Goal: Download file/media

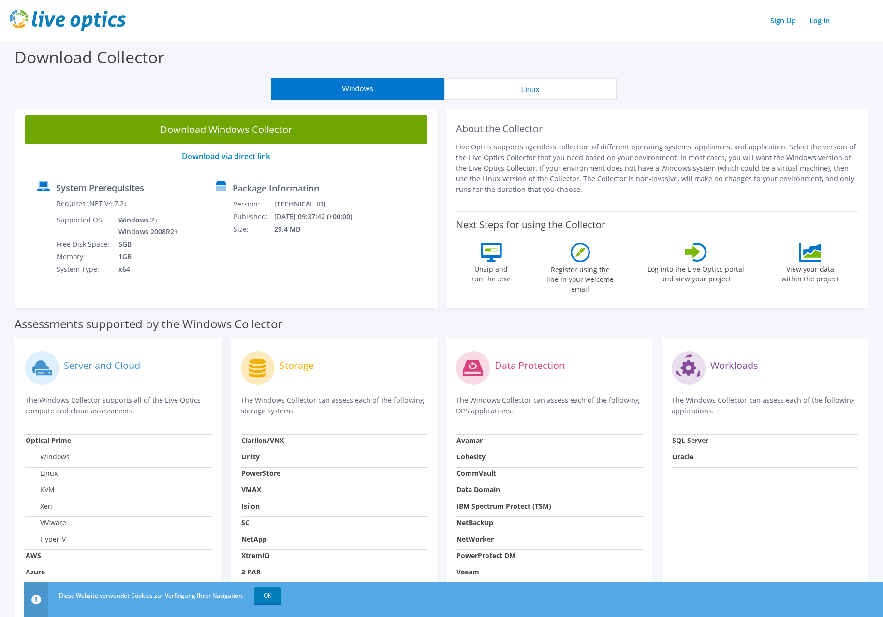
click at [252, 159] on link "Download via direct link" at bounding box center [226, 156] width 89 height 11
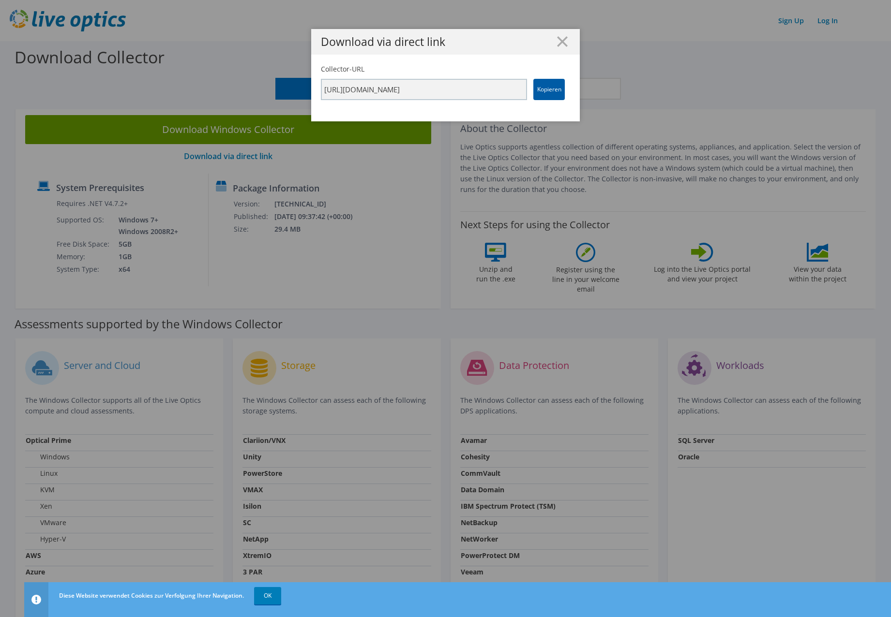
click at [552, 93] on link "Kopieren" at bounding box center [548, 89] width 31 height 21
click at [376, 183] on div "Download via direct link Collector-URL https://app.liveoptics.com/collector/dir…" at bounding box center [445, 308] width 891 height 559
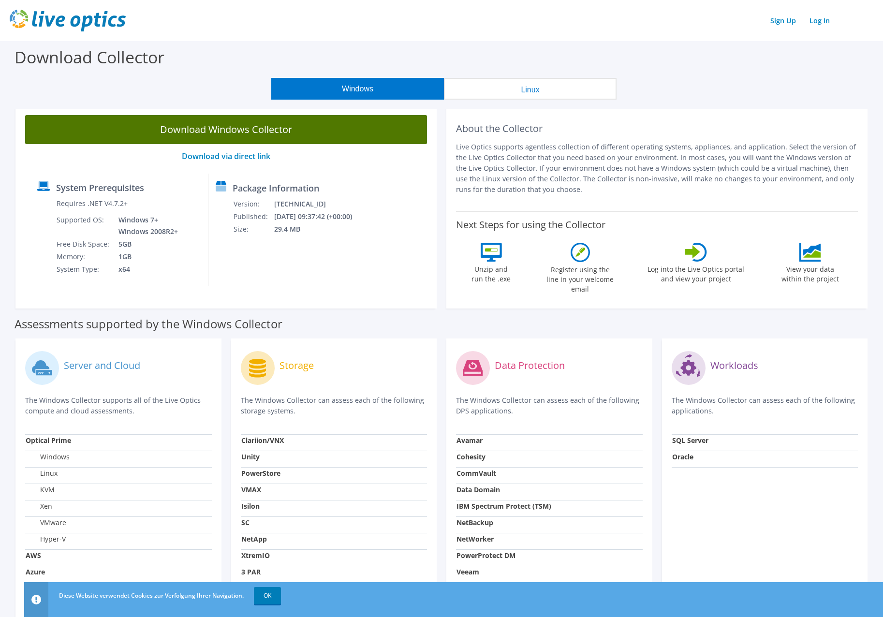
click at [262, 136] on link "Download Windows Collector" at bounding box center [226, 129] width 402 height 29
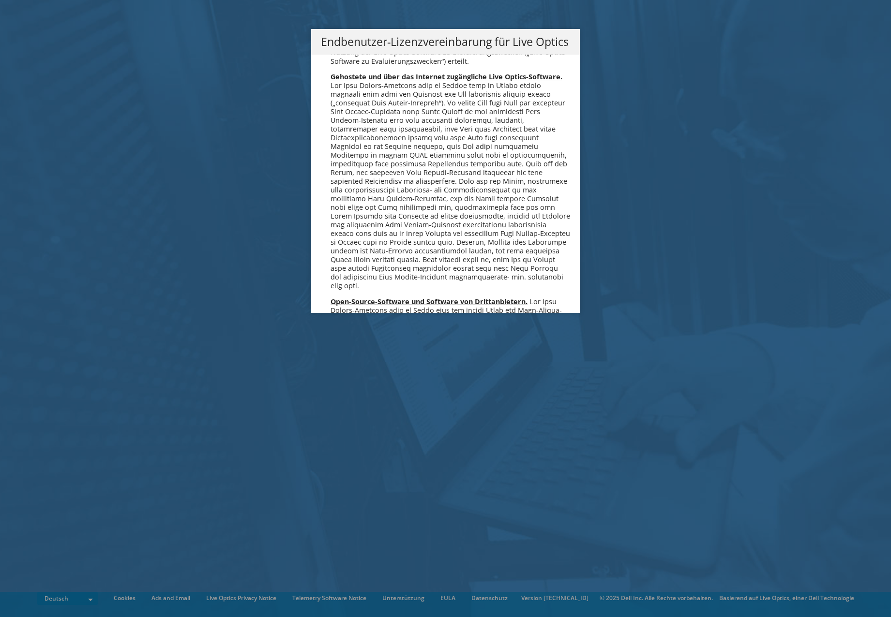
scroll to position [4756, 0]
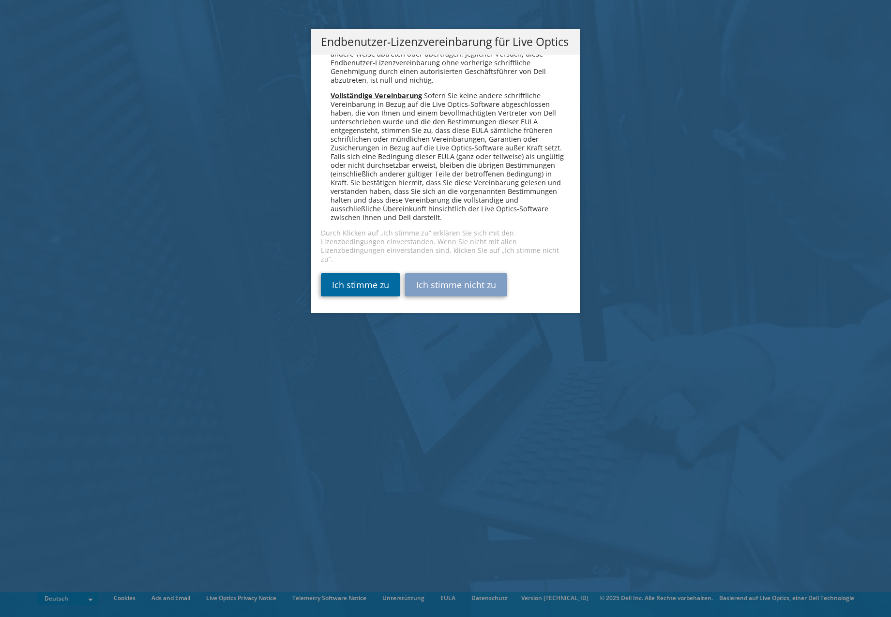
click at [364, 279] on link "Ich stimme zu" at bounding box center [360, 284] width 79 height 23
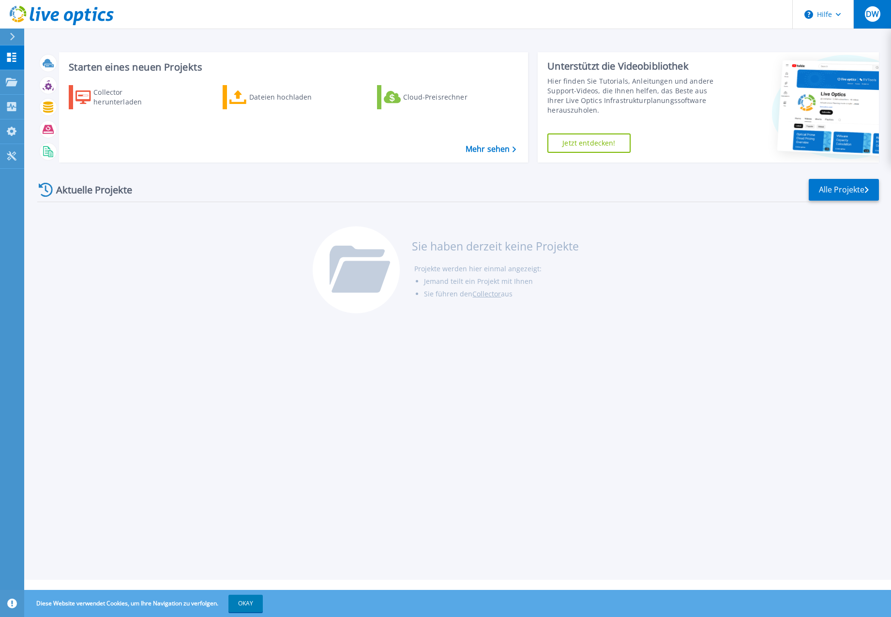
click at [864, 20] on button "DW" at bounding box center [872, 14] width 38 height 29
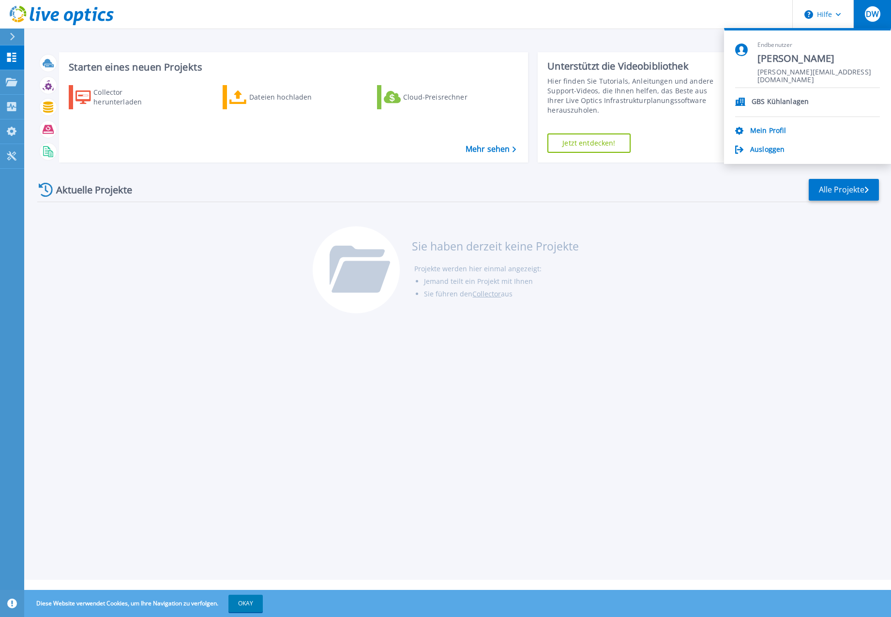
click at [528, 41] on div "Starten eines neuen Projekts Collector herunterladen Dateien hochladen Cloud-Pr…" at bounding box center [457, 290] width 866 height 580
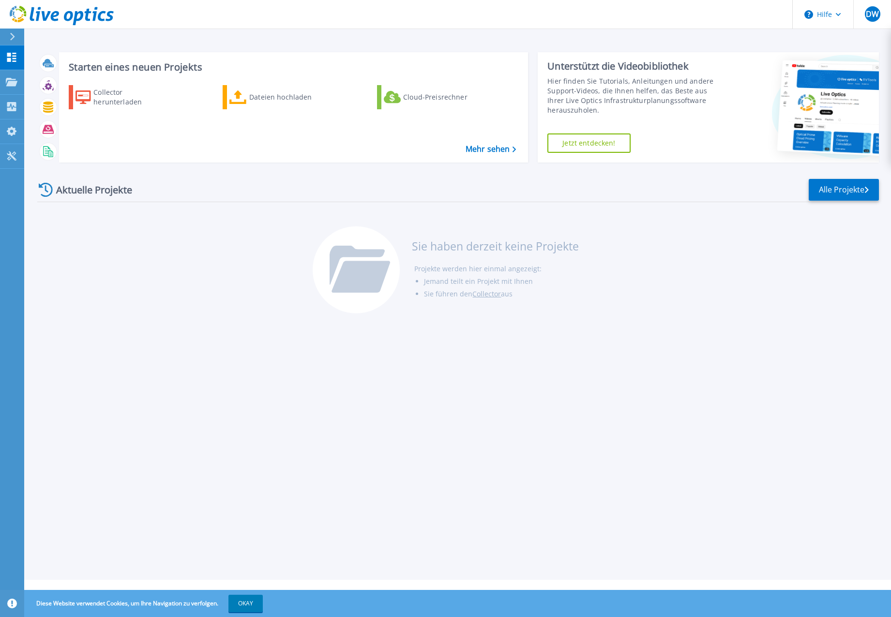
click at [591, 344] on div "Starten eines neuen Projekts Collector herunterladen Dateien hochladen Cloud-Pr…" at bounding box center [457, 290] width 866 height 580
